Goal: Navigation & Orientation: Find specific page/section

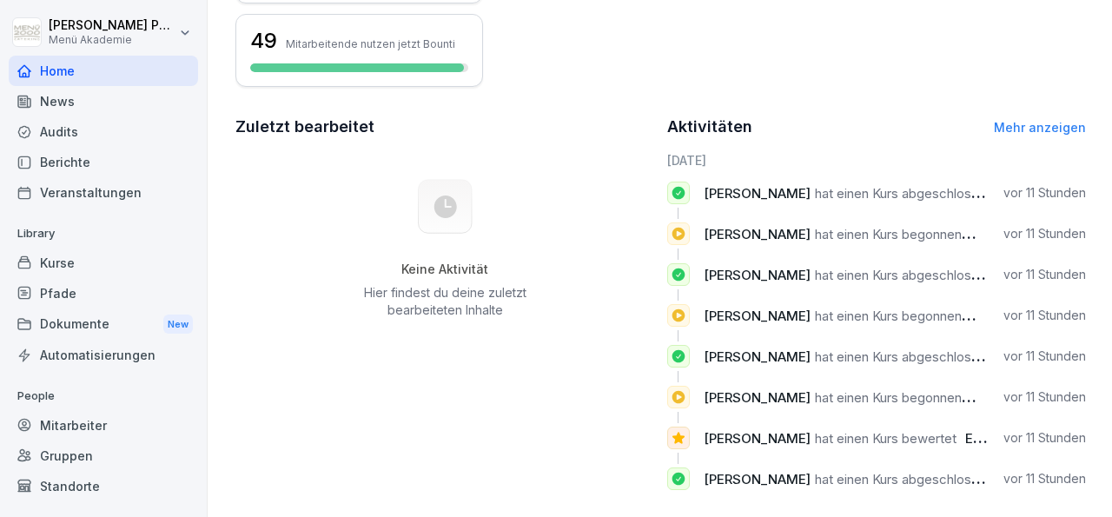
scroll to position [447, 0]
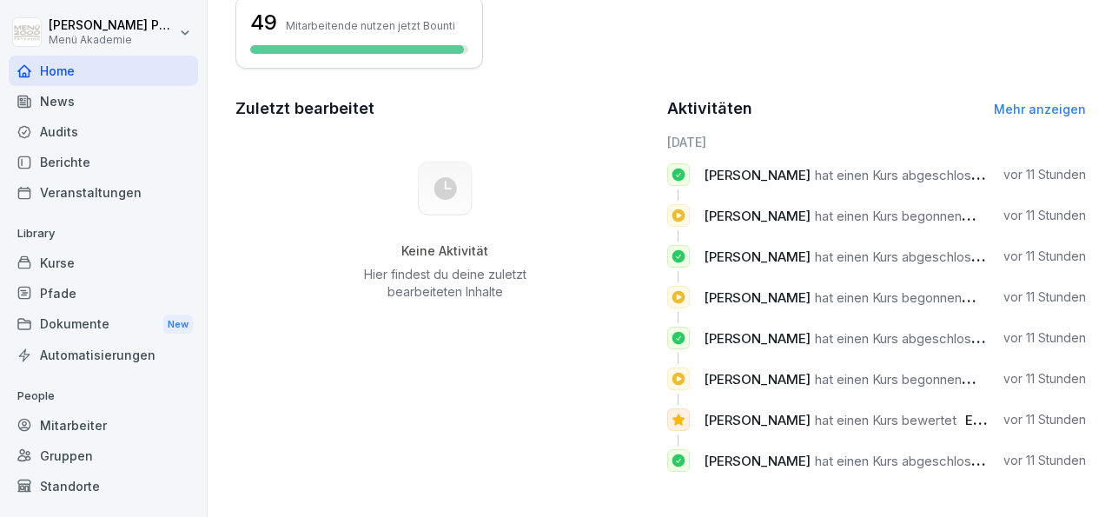
click at [77, 425] on div "Mitarbeiter" at bounding box center [103, 425] width 189 height 30
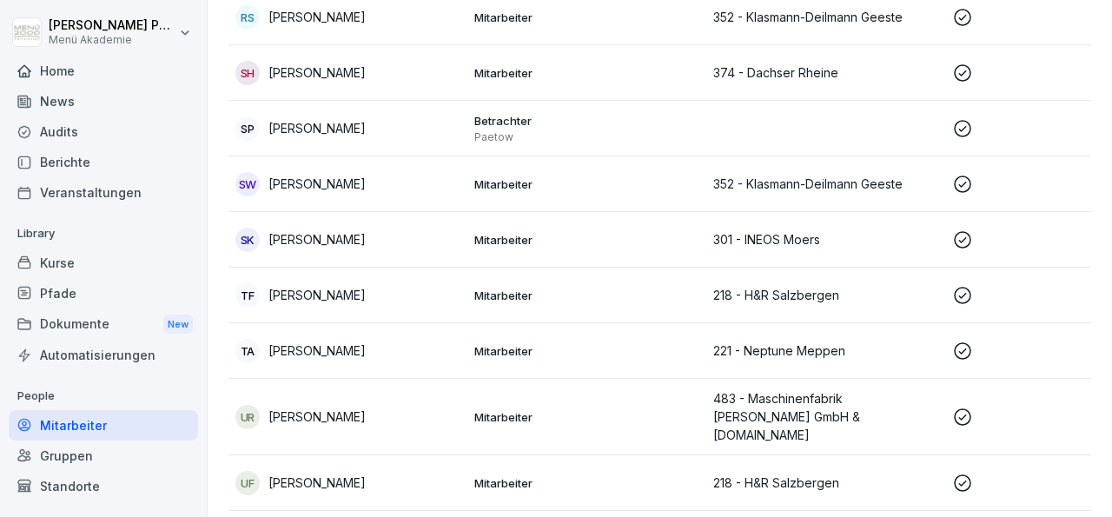
scroll to position [2517, 0]
click at [70, 71] on div "Home" at bounding box center [103, 71] width 189 height 30
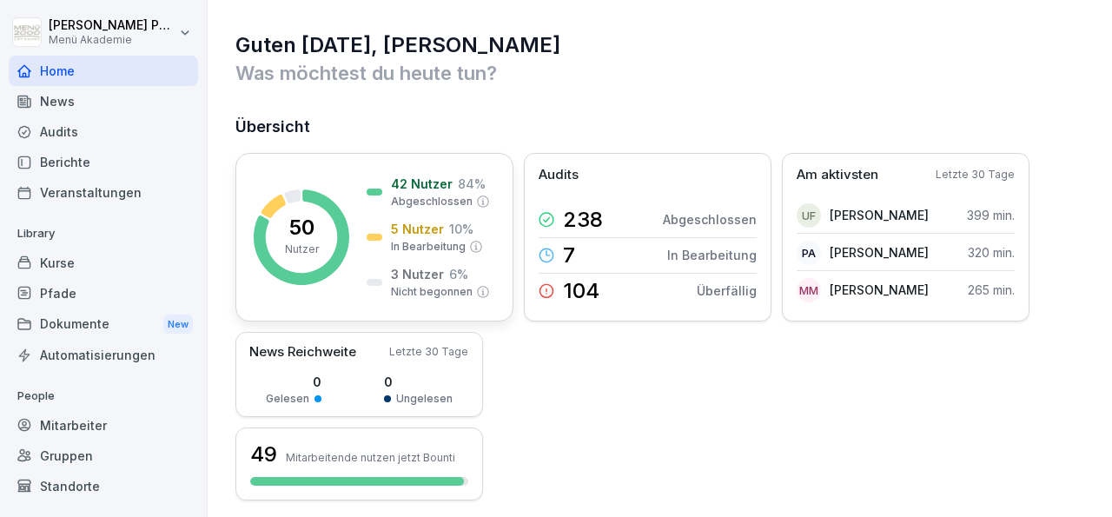
click at [430, 290] on p "Nicht begonnen" at bounding box center [432, 292] width 82 height 16
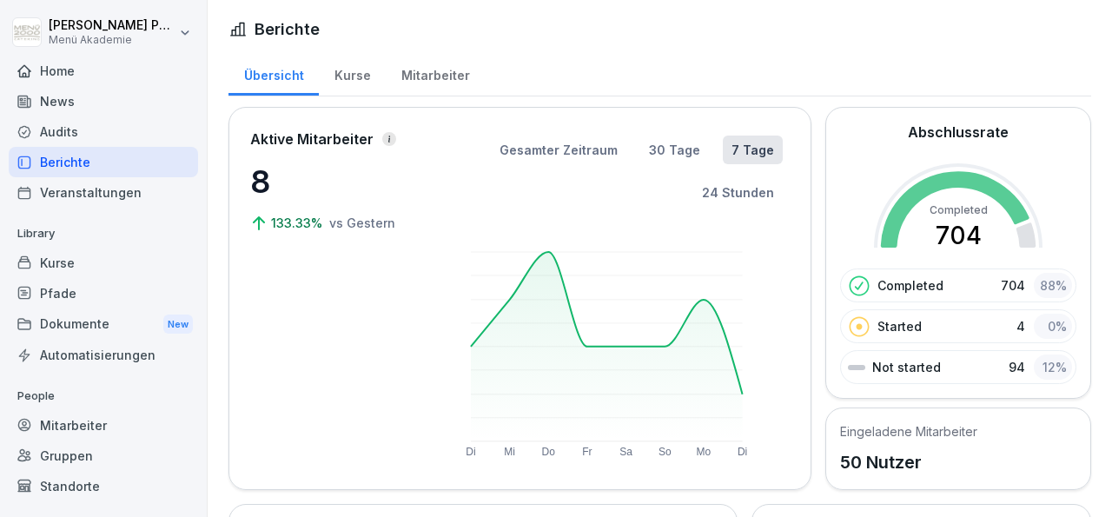
click at [432, 70] on div "Mitarbeiter" at bounding box center [435, 73] width 99 height 44
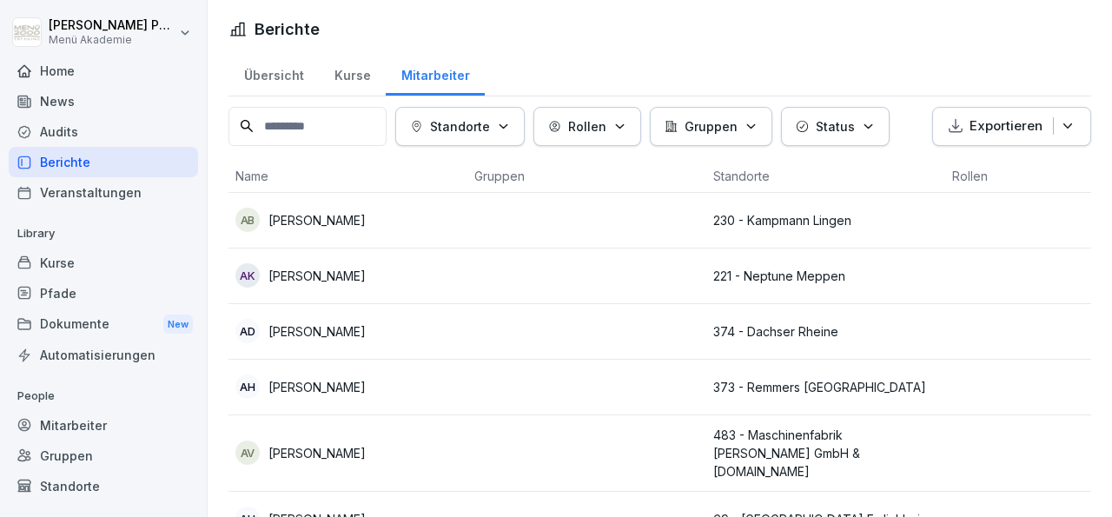
drag, startPoint x: 503, startPoint y: 507, endPoint x: 853, endPoint y: 469, distance: 352.2
click at [853, 469] on div "Berichte Übersicht Kurse Mitarbeiter Standorte Rollen Gruppen Status Exportiere…" at bounding box center [660, 258] width 905 height 517
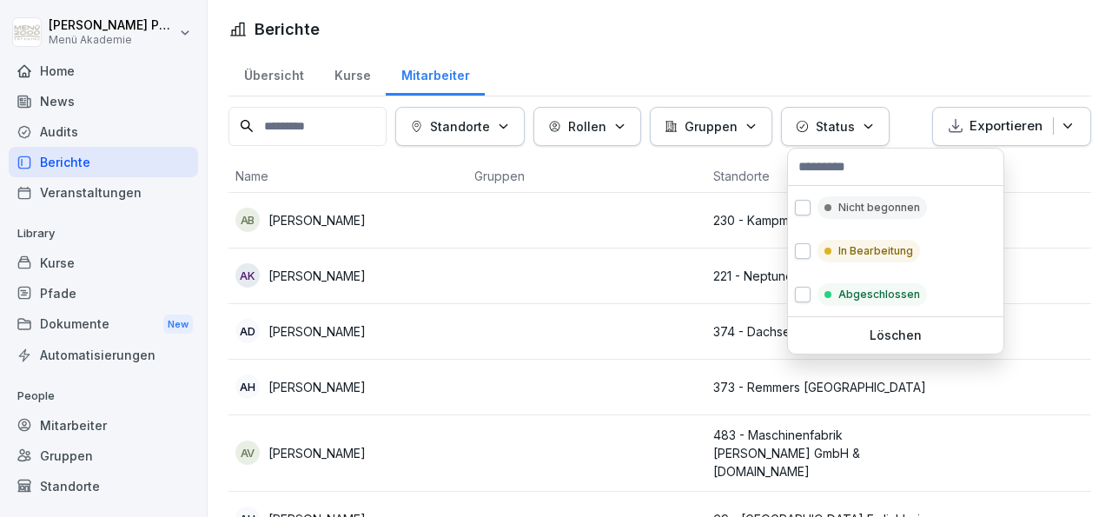
click at [870, 123] on icon "button" at bounding box center [868, 126] width 13 height 13
click at [870, 211] on p "Nicht begonnen" at bounding box center [880, 208] width 82 height 16
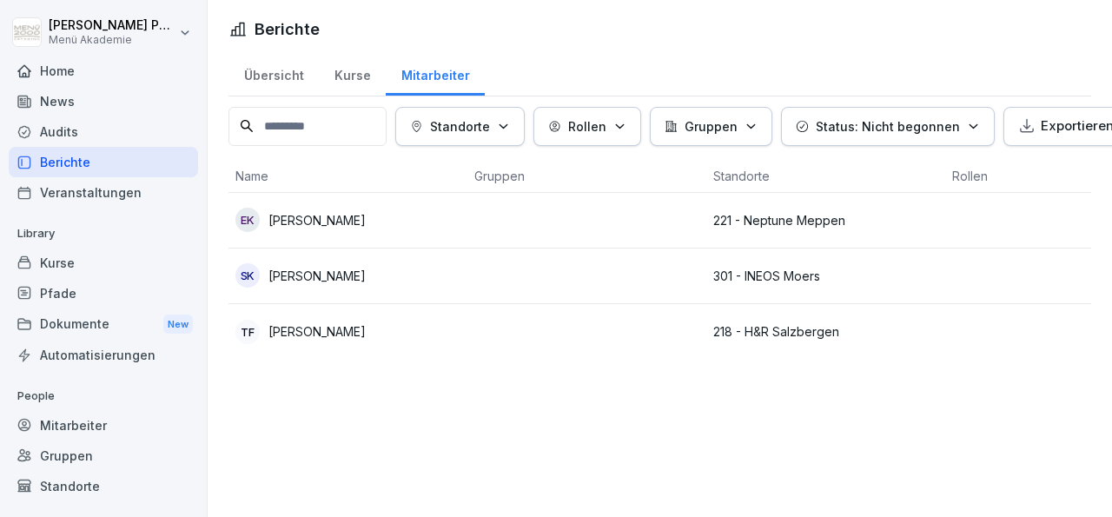
click at [601, 444] on html "[PERSON_NAME] Menü Akademie Home News Audits Berichte Veranstaltungen Library K…" at bounding box center [556, 258] width 1112 height 517
click at [173, 328] on div "New" at bounding box center [178, 325] width 30 height 20
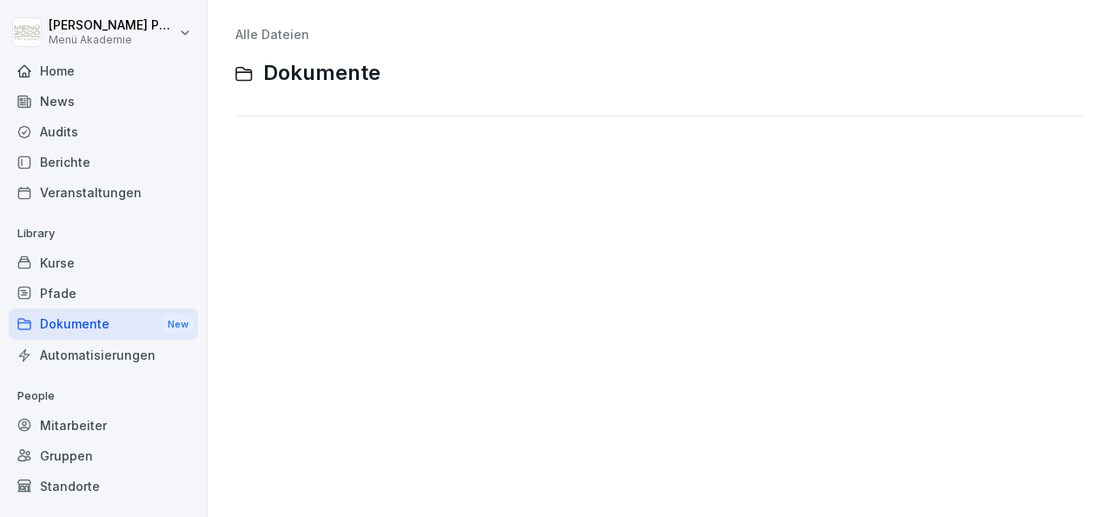
click at [70, 63] on div "Home" at bounding box center [103, 71] width 189 height 30
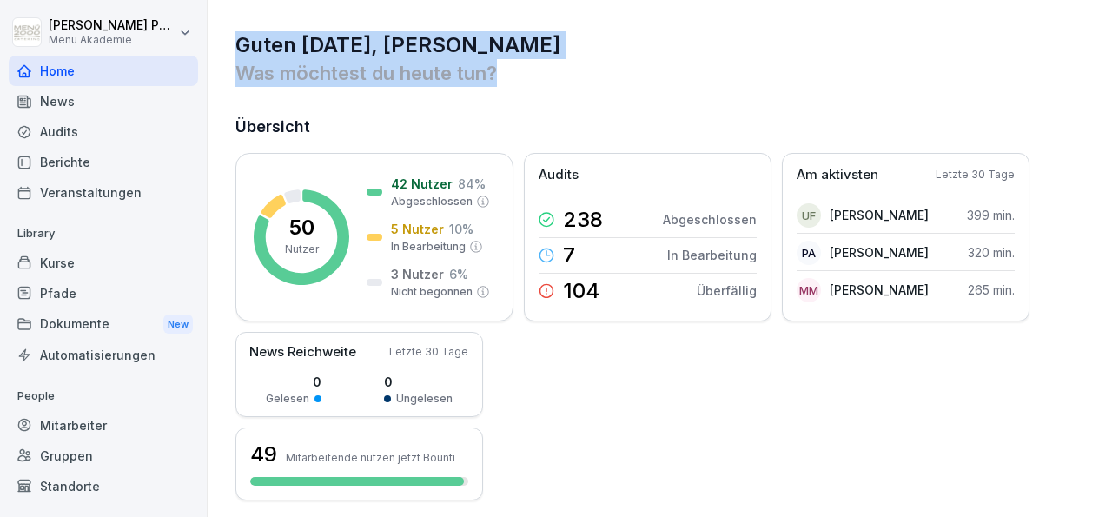
drag, startPoint x: 496, startPoint y: 69, endPoint x: 234, endPoint y: 47, distance: 263.4
click at [234, 47] on div "Guten [DATE], [PERSON_NAME] Was möchtest du [DATE] tun? Übersicht 50 Nutzer 42 …" at bounding box center [660, 487] width 905 height 975
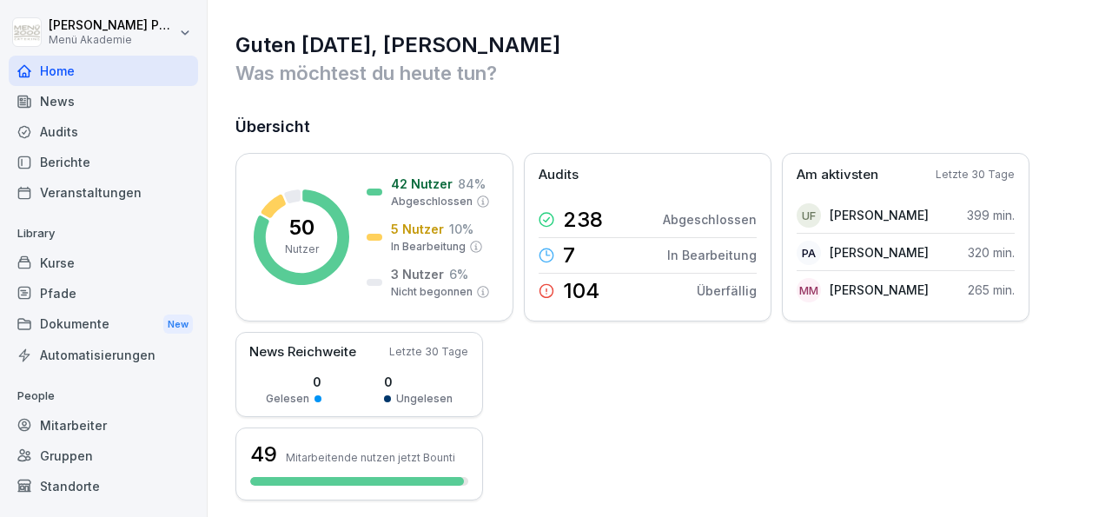
click at [547, 91] on div "Guten [DATE], [PERSON_NAME] Was möchtest du [DATE] tun? Übersicht 50 Nutzer 42 …" at bounding box center [660, 487] width 905 height 975
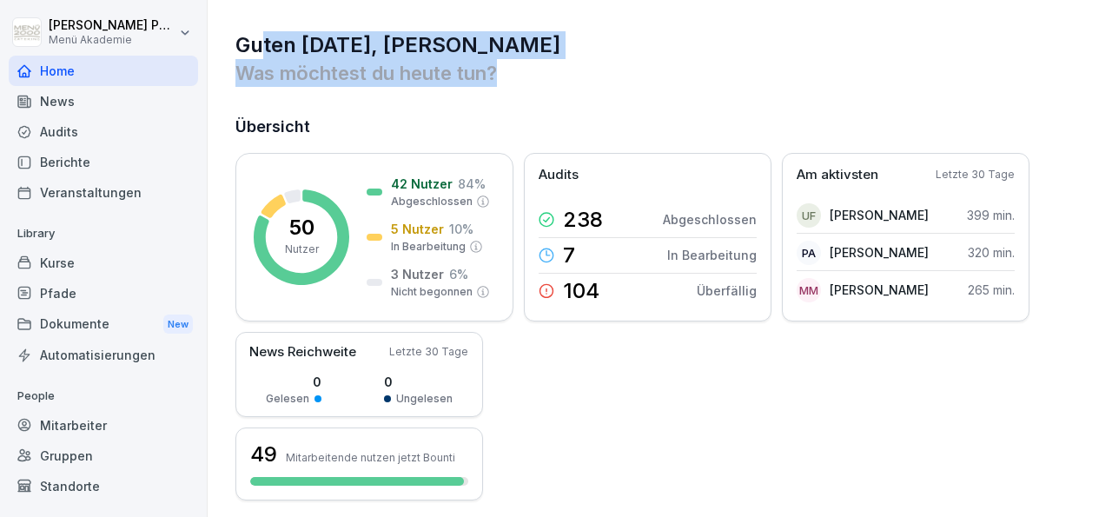
drag, startPoint x: 495, startPoint y: 79, endPoint x: 259, endPoint y: 37, distance: 240.2
click at [259, 37] on div "Guten [DATE], [PERSON_NAME] Was möchtest du [DATE] tun?" at bounding box center [661, 59] width 851 height 56
click at [548, 63] on p "Was möchtest du heute tun?" at bounding box center [661, 73] width 851 height 28
drag, startPoint x: 495, startPoint y: 71, endPoint x: 236, endPoint y: 43, distance: 261.3
click at [236, 43] on div "Guten [DATE], [PERSON_NAME] Was möchtest du [DATE] tun?" at bounding box center [661, 59] width 851 height 56
